Goal: Task Accomplishment & Management: Manage account settings

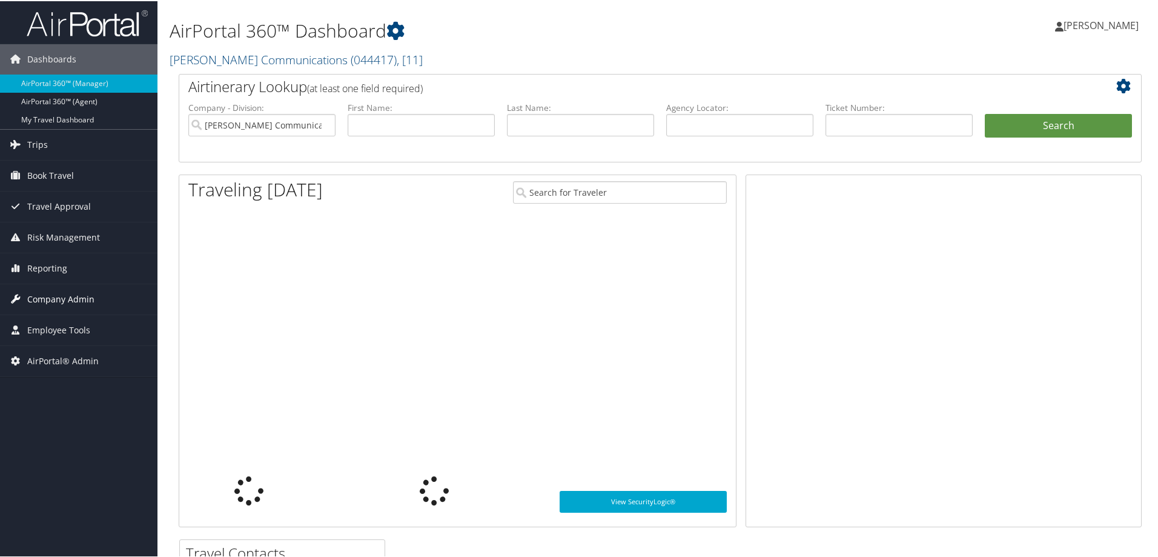
click at [71, 298] on span "Company Admin" at bounding box center [60, 298] width 67 height 30
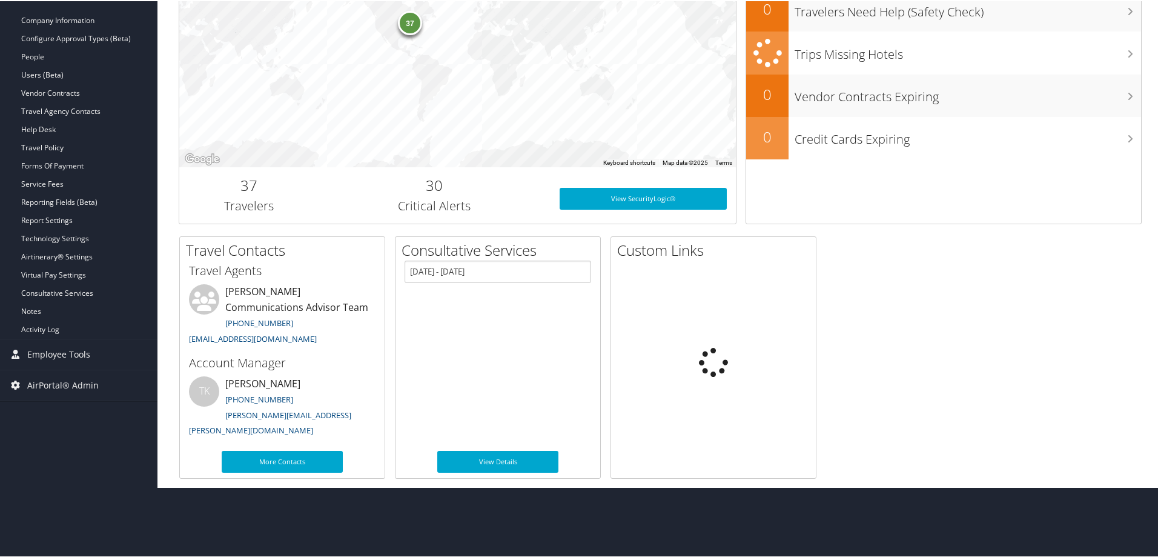
scroll to position [234, 0]
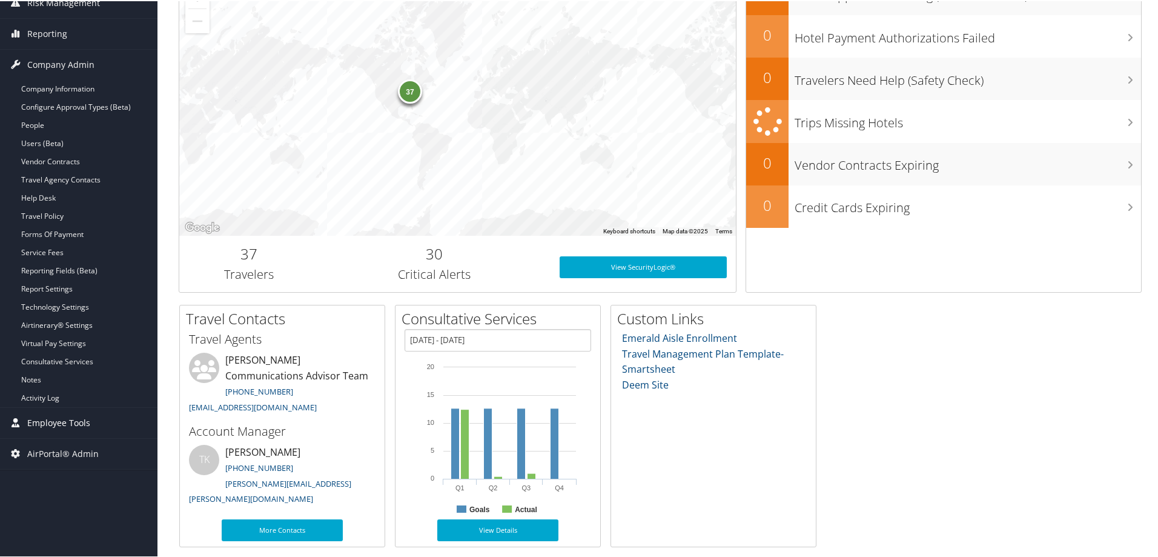
click at [73, 420] on span "Employee Tools" at bounding box center [58, 422] width 63 height 30
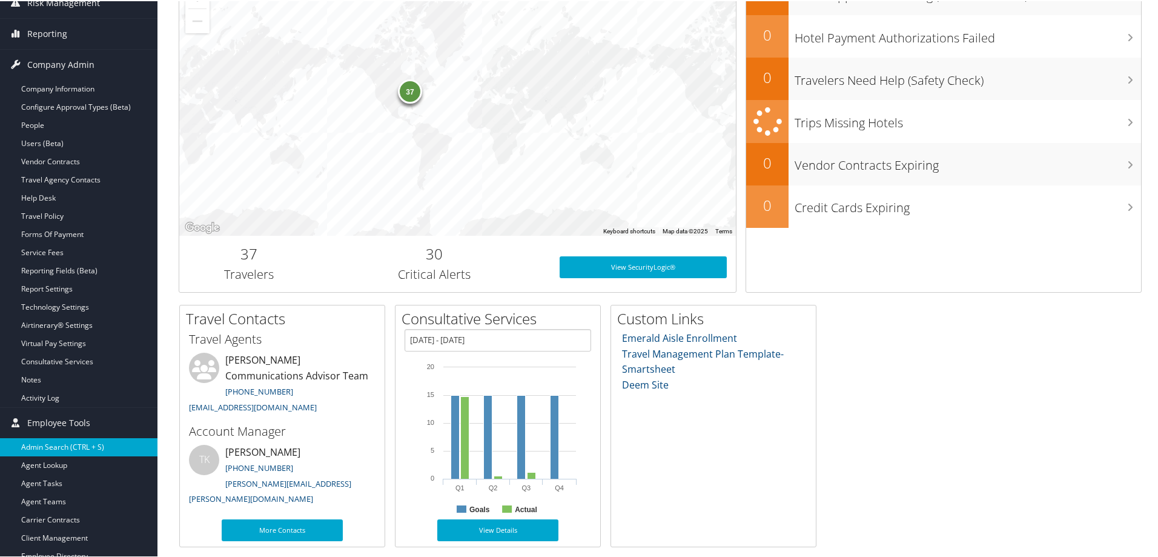
click at [68, 445] on link "Admin Search (CTRL + S)" at bounding box center [79, 446] width 158 height 18
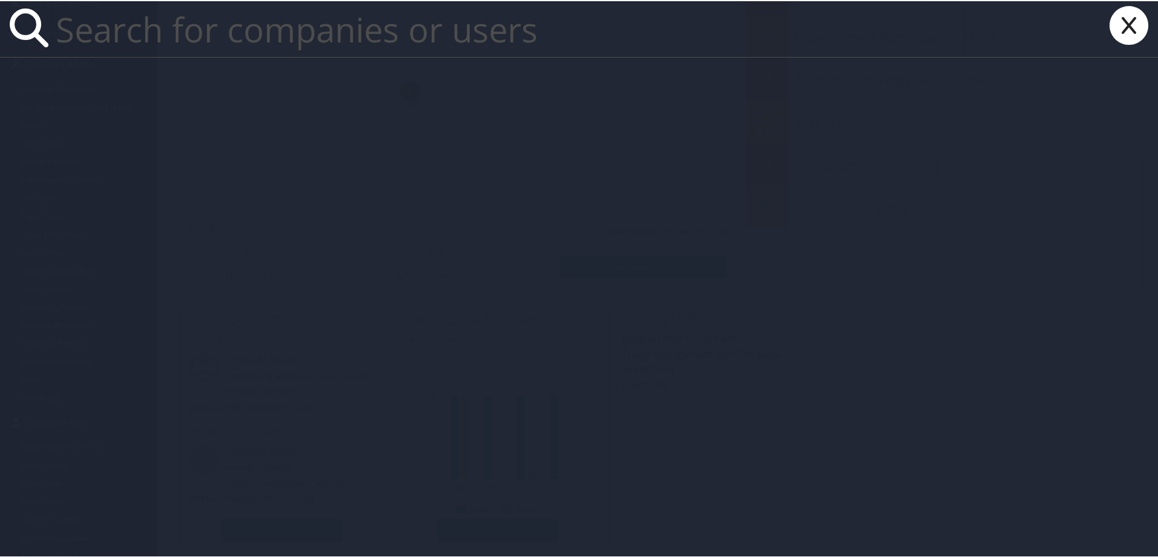
paste input "[EMAIL_ADDRESS][DOMAIN_NAME]"
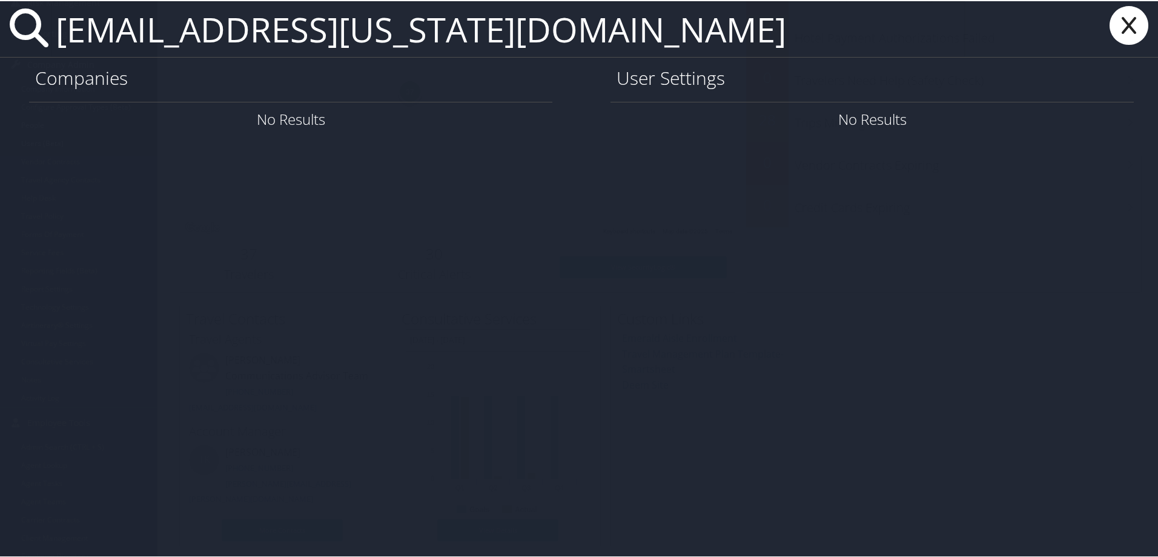
drag, startPoint x: 173, startPoint y: 30, endPoint x: 38, endPoint y: 29, distance: 135.1
click at [39, 29] on div "[EMAIL_ADDRESS][US_STATE][DOMAIN_NAME]" at bounding box center [581, 28] width 1163 height 56
drag, startPoint x: 245, startPoint y: 28, endPoint x: 460, endPoint y: 28, distance: 214.5
click at [460, 28] on input "[EMAIL_ADDRESS][US_STATE][DOMAIN_NAME]" at bounding box center [508, 28] width 915 height 56
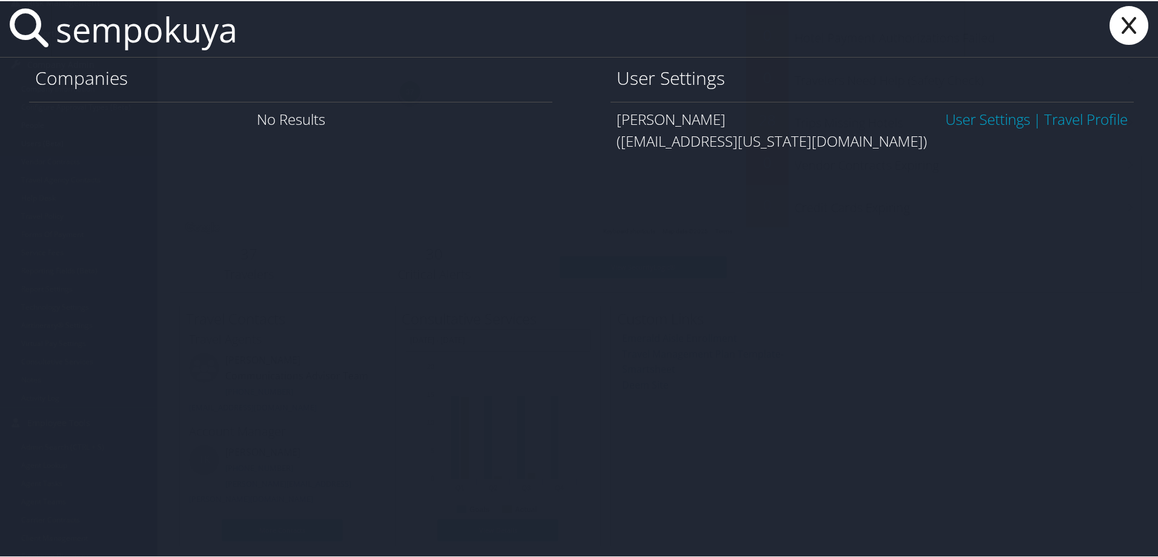
type input "sempokuya"
click at [981, 118] on link "User Settings" at bounding box center [988, 118] width 85 height 20
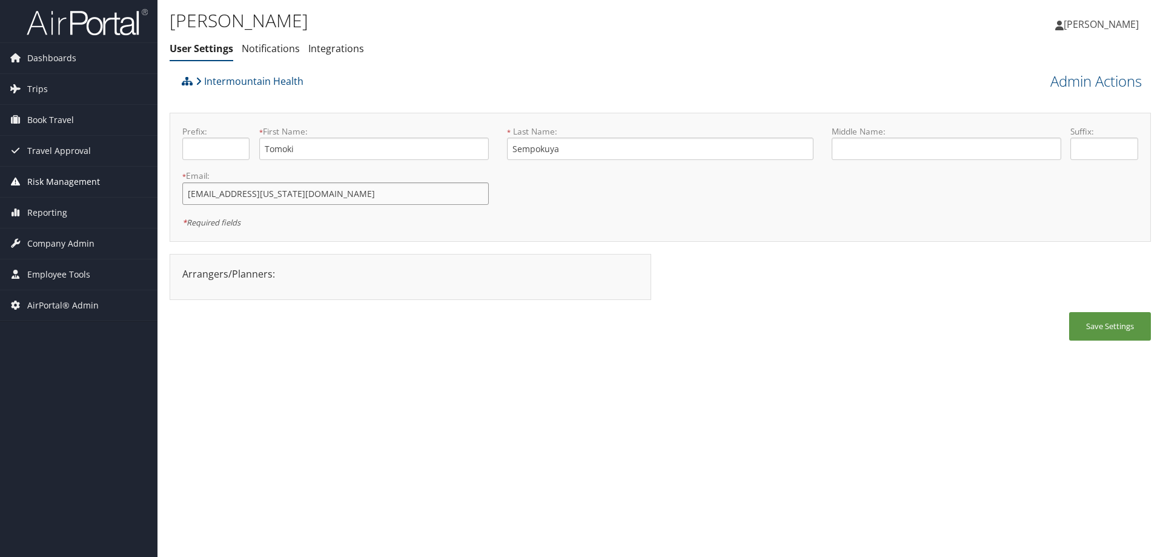
drag, startPoint x: 291, startPoint y: 192, endPoint x: 113, endPoint y: 191, distance: 178.1
click at [113, 191] on div "Dashboards AirPortal 360™ (Manager) AirPortal 360™ (Agent) My Travel Dashboard …" at bounding box center [581, 278] width 1163 height 557
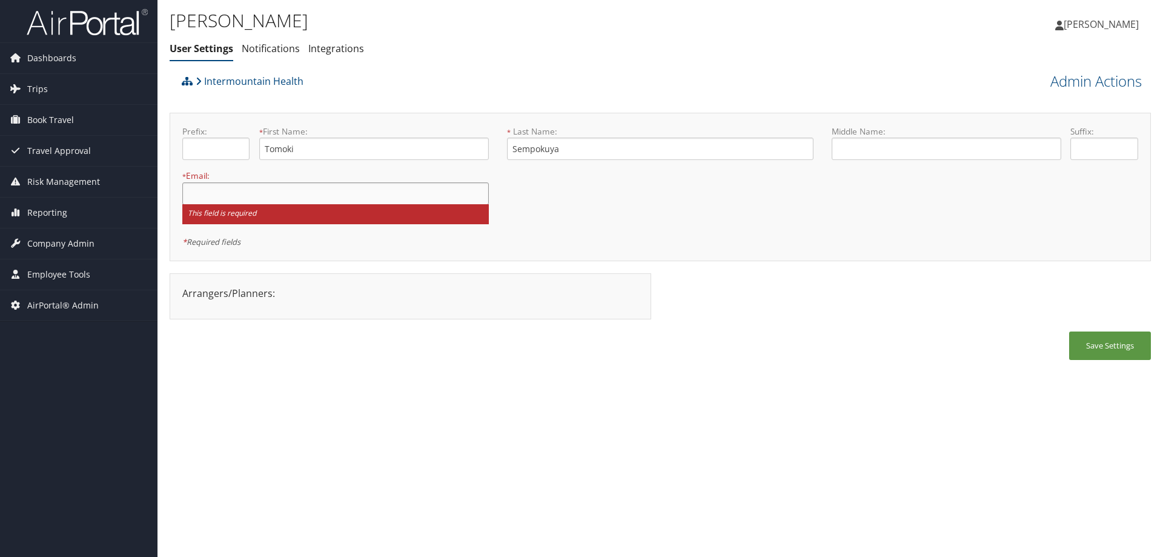
paste input "[EMAIL_ADDRESS][DOMAIN_NAME]"
type input "[EMAIL_ADDRESS][DOMAIN_NAME]"
click at [446, 379] on div "[PERSON_NAME] User Settings Notifications Integrations User Settings Notificati…" at bounding box center [661, 278] width 1006 height 557
drag, startPoint x: 1104, startPoint y: 342, endPoint x: 1095, endPoint y: 347, distance: 9.8
click at [1104, 343] on button "Save Settings" at bounding box center [1110, 345] width 82 height 28
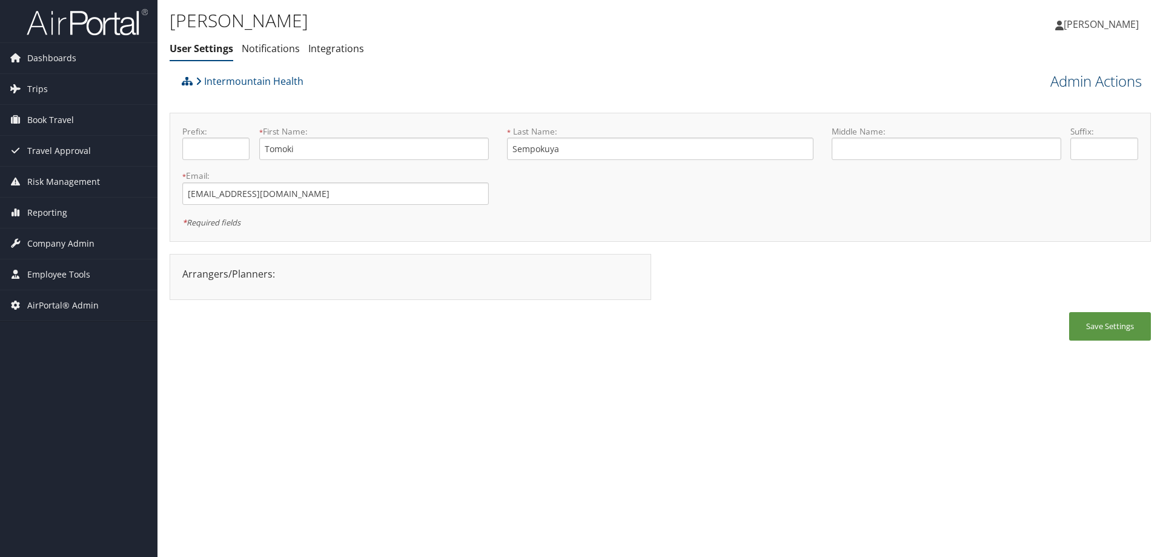
click at [1109, 78] on link "Admin Actions" at bounding box center [1096, 81] width 91 height 21
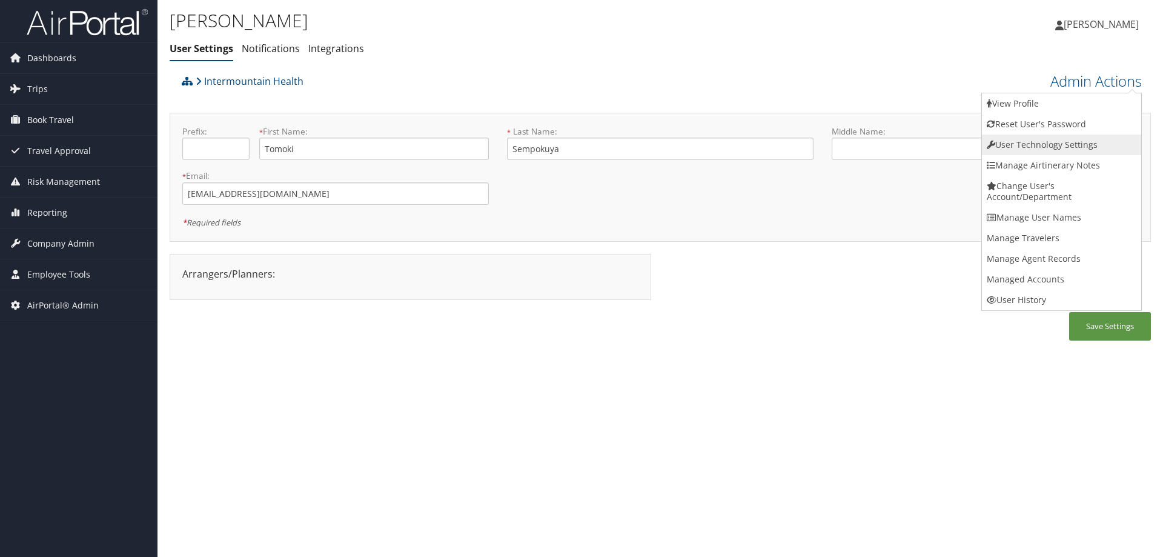
click at [1057, 145] on link "User Technology Settings" at bounding box center [1061, 144] width 159 height 21
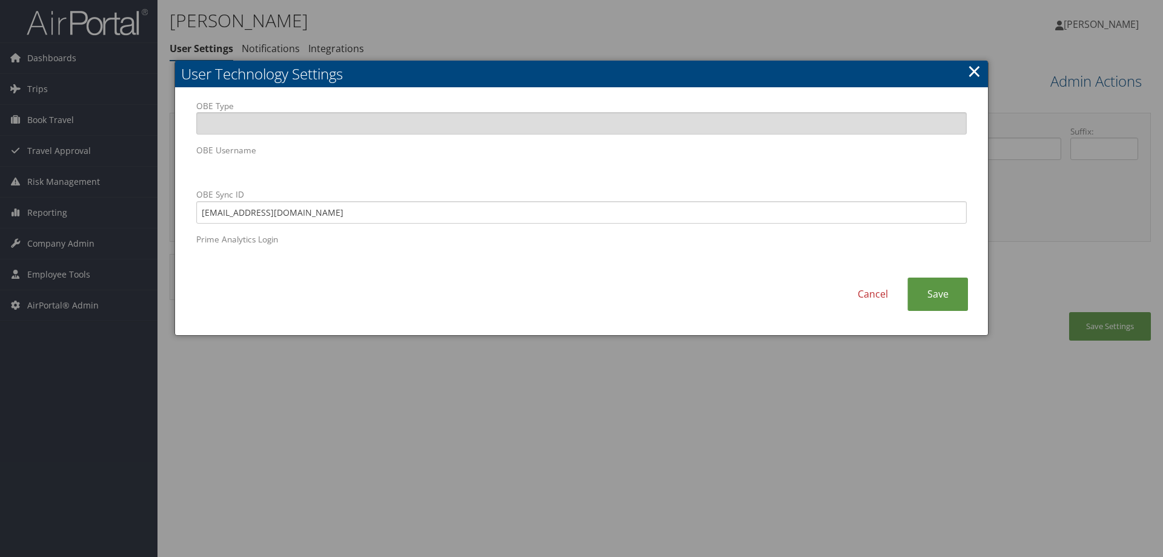
click at [585, 320] on div "Cancel Save" at bounding box center [581, 299] width 789 height 45
click at [878, 291] on link "Cancel" at bounding box center [872, 293] width 69 height 33
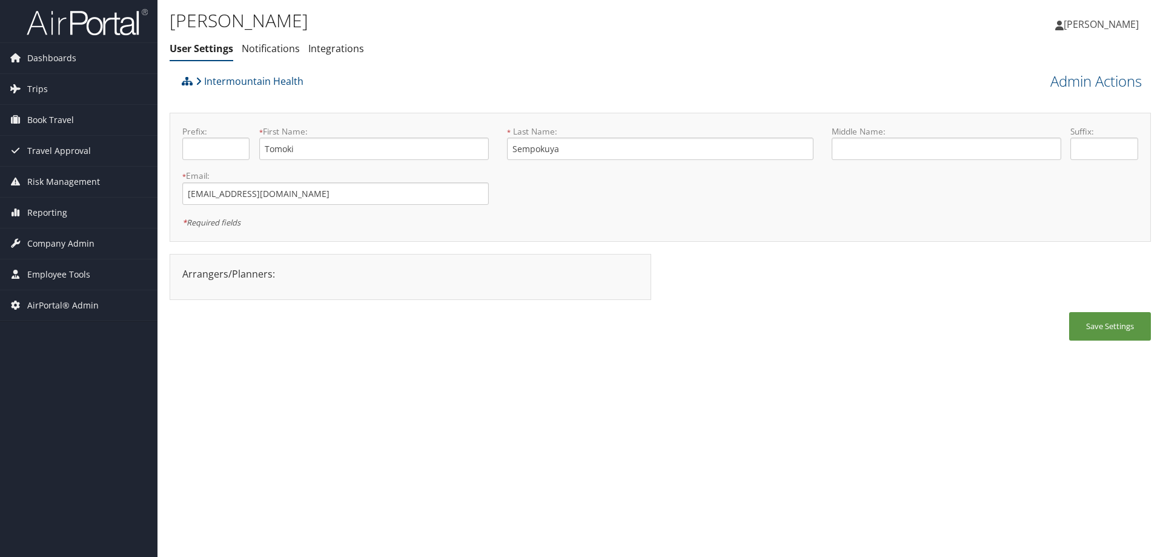
click at [720, 76] on div "Intermountain Health" at bounding box center [538, 85] width 718 height 33
